Goal: Transaction & Acquisition: Purchase product/service

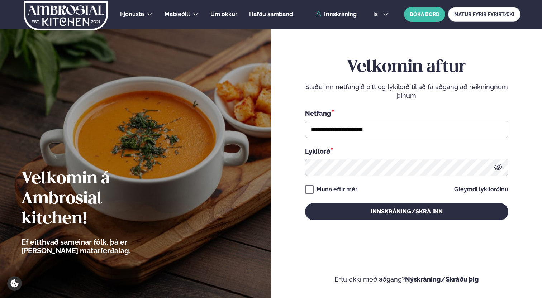
click at [388, 217] on button "Innskráning/Skrá inn" at bounding box center [406, 211] width 203 height 17
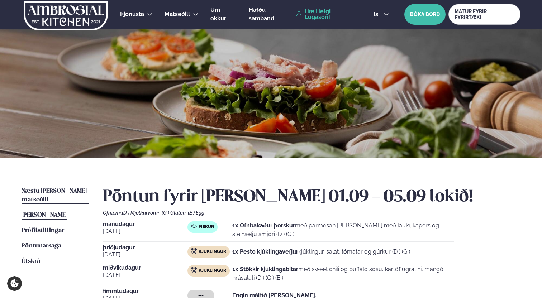
click at [44, 191] on span "Næstu [PERSON_NAME] matseðill" at bounding box center [53, 195] width 65 height 15
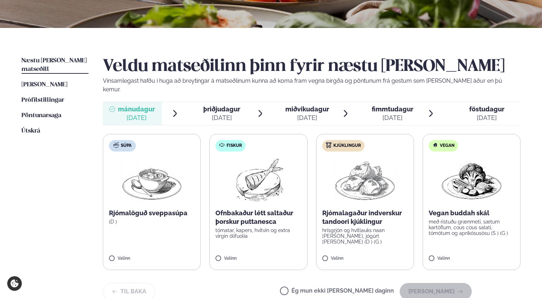
scroll to position [156, 0]
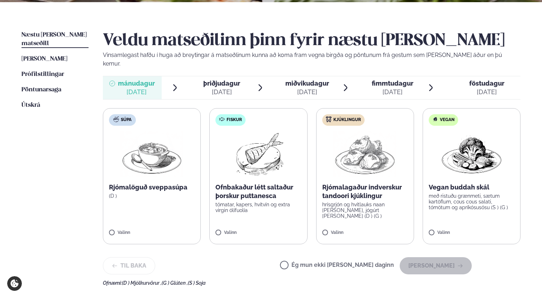
click at [329, 217] on label "Kjúklingur Rjómalagaður indverskur tandoori kjúklingur hrísgrjón og hvítlauks n…" at bounding box center [365, 176] width 98 height 136
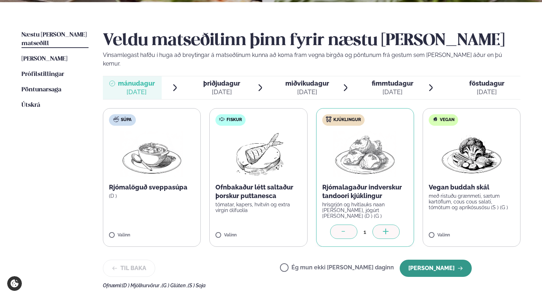
click at [435, 260] on button "[PERSON_NAME]" at bounding box center [436, 268] width 72 height 17
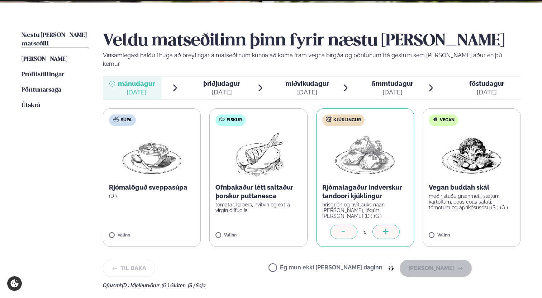
scroll to position [149, 0]
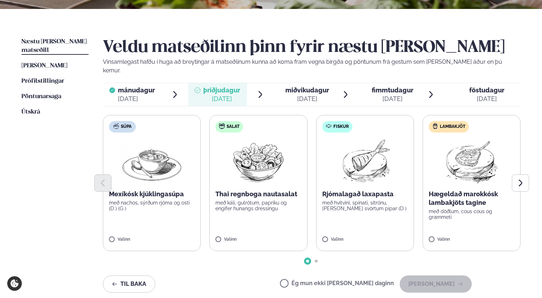
click at [181, 237] on div "Valinn" at bounding box center [152, 240] width 86 height 6
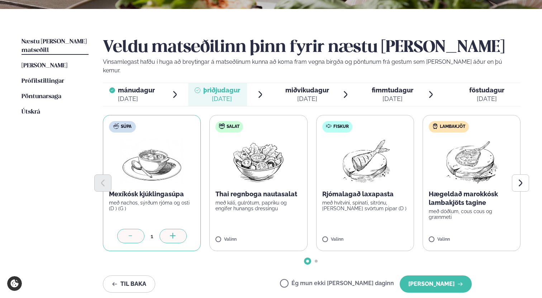
click at [127, 229] on div at bounding box center [130, 236] width 27 height 14
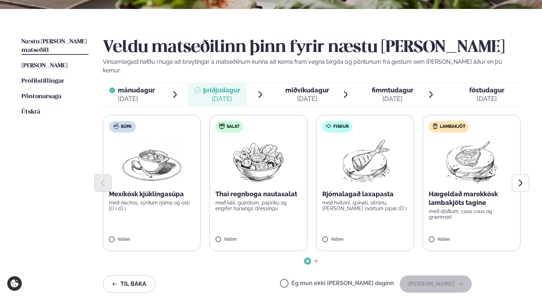
click at [391, 226] on label "Fiskur Rjómalagað laxapasta með hvítvíni, spínati, sítrónu, [PERSON_NAME] svört…" at bounding box center [365, 183] width 98 height 136
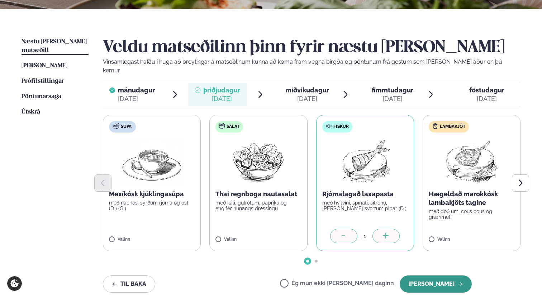
click at [426, 279] on button "[PERSON_NAME]" at bounding box center [436, 284] width 72 height 17
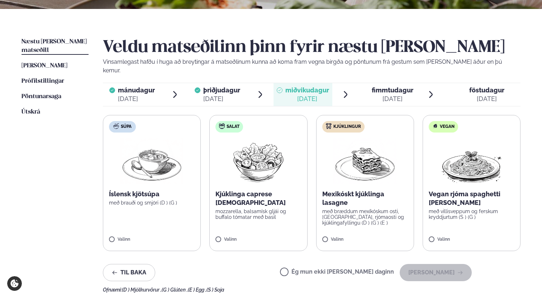
click at [357, 237] on div "Valinn" at bounding box center [365, 240] width 86 height 6
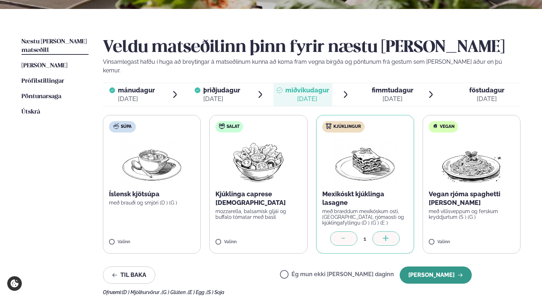
click at [430, 267] on button "[PERSON_NAME]" at bounding box center [436, 275] width 72 height 17
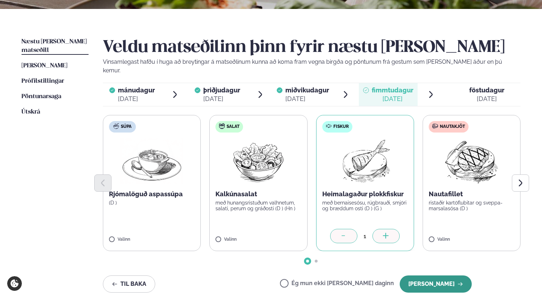
click at [433, 276] on button "[PERSON_NAME]" at bounding box center [436, 284] width 72 height 17
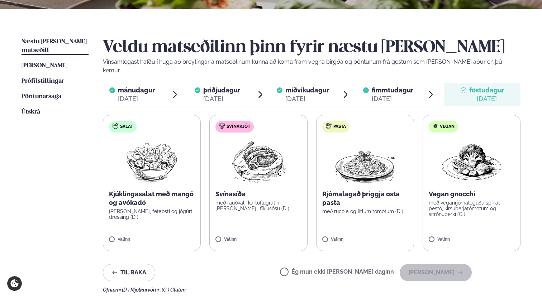
click at [373, 86] on span "fimmtudagur" at bounding box center [393, 90] width 42 height 8
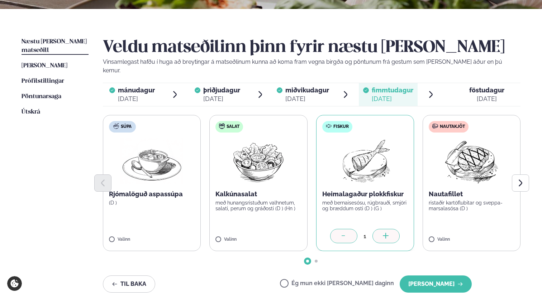
click at [347, 233] on icon at bounding box center [343, 236] width 7 height 7
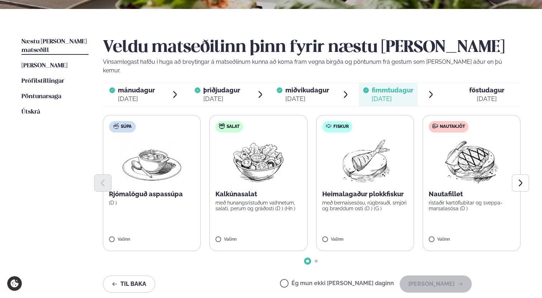
click at [505, 226] on label "Nautakjöt Nautafillet ristaðir kartöflubitar og sveppa- marsalasósa (D ) Valinn" at bounding box center [471, 183] width 98 height 136
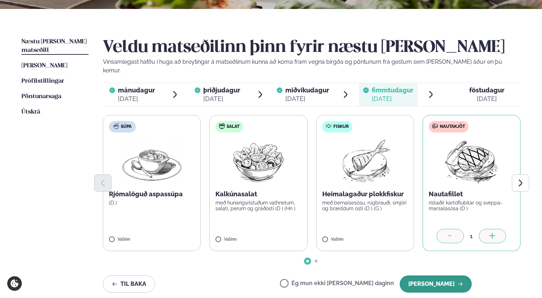
click at [446, 276] on button "[PERSON_NAME]" at bounding box center [436, 284] width 72 height 17
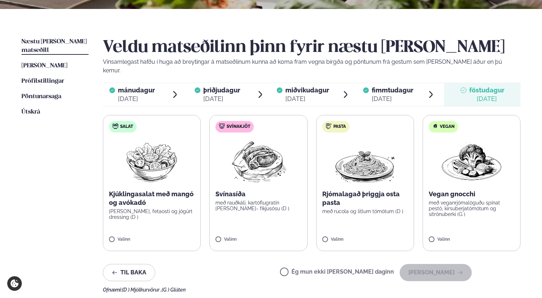
click at [174, 237] on div "Valinn" at bounding box center [152, 241] width 86 height 8
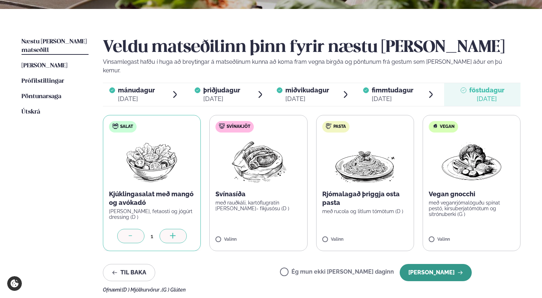
click at [434, 270] on button "[PERSON_NAME]" at bounding box center [436, 272] width 72 height 17
